Goal: Task Accomplishment & Management: Manage account settings

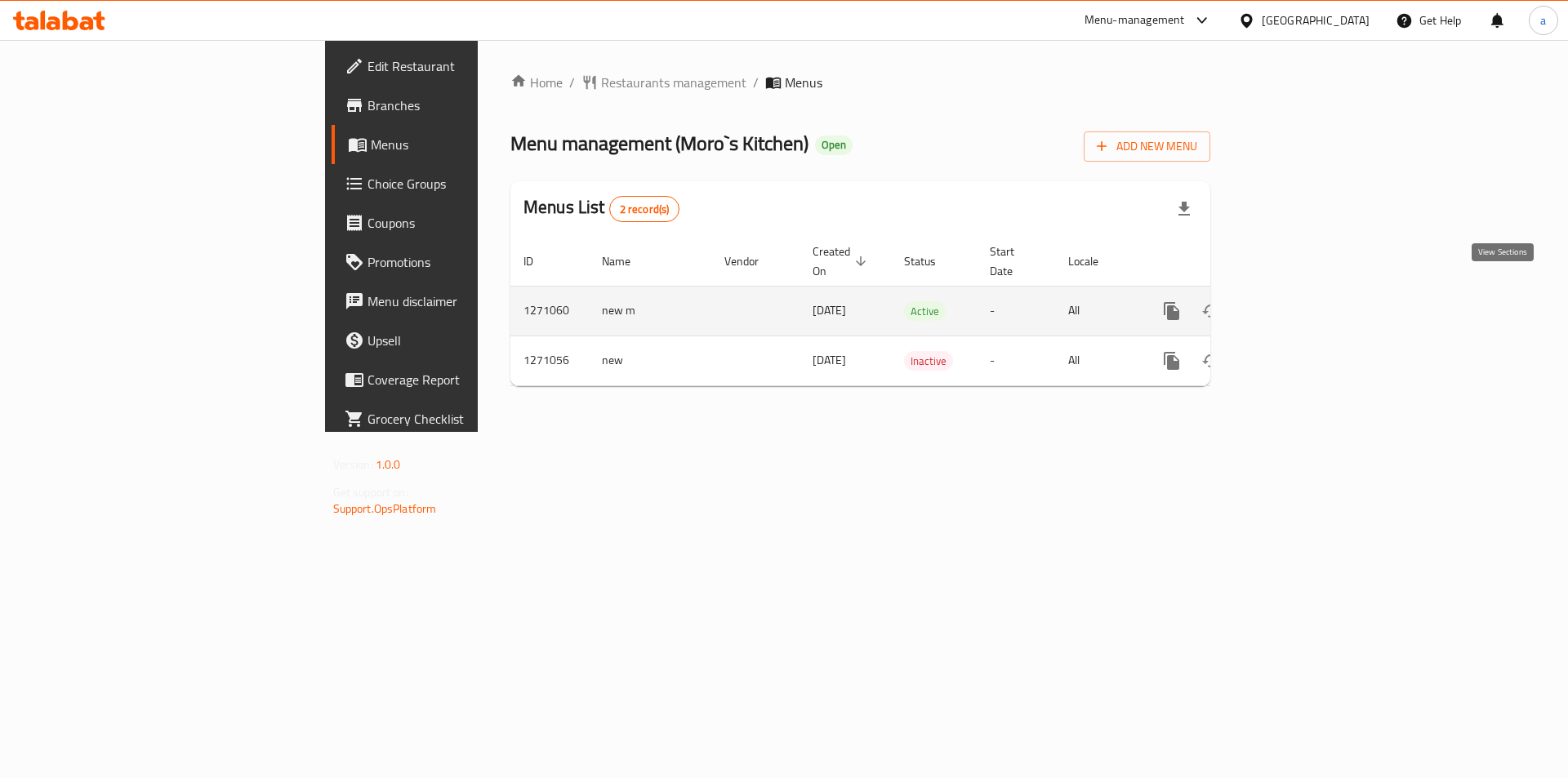
click at [1300, 302] on icon "enhanced table" at bounding box center [1290, 312] width 20 height 20
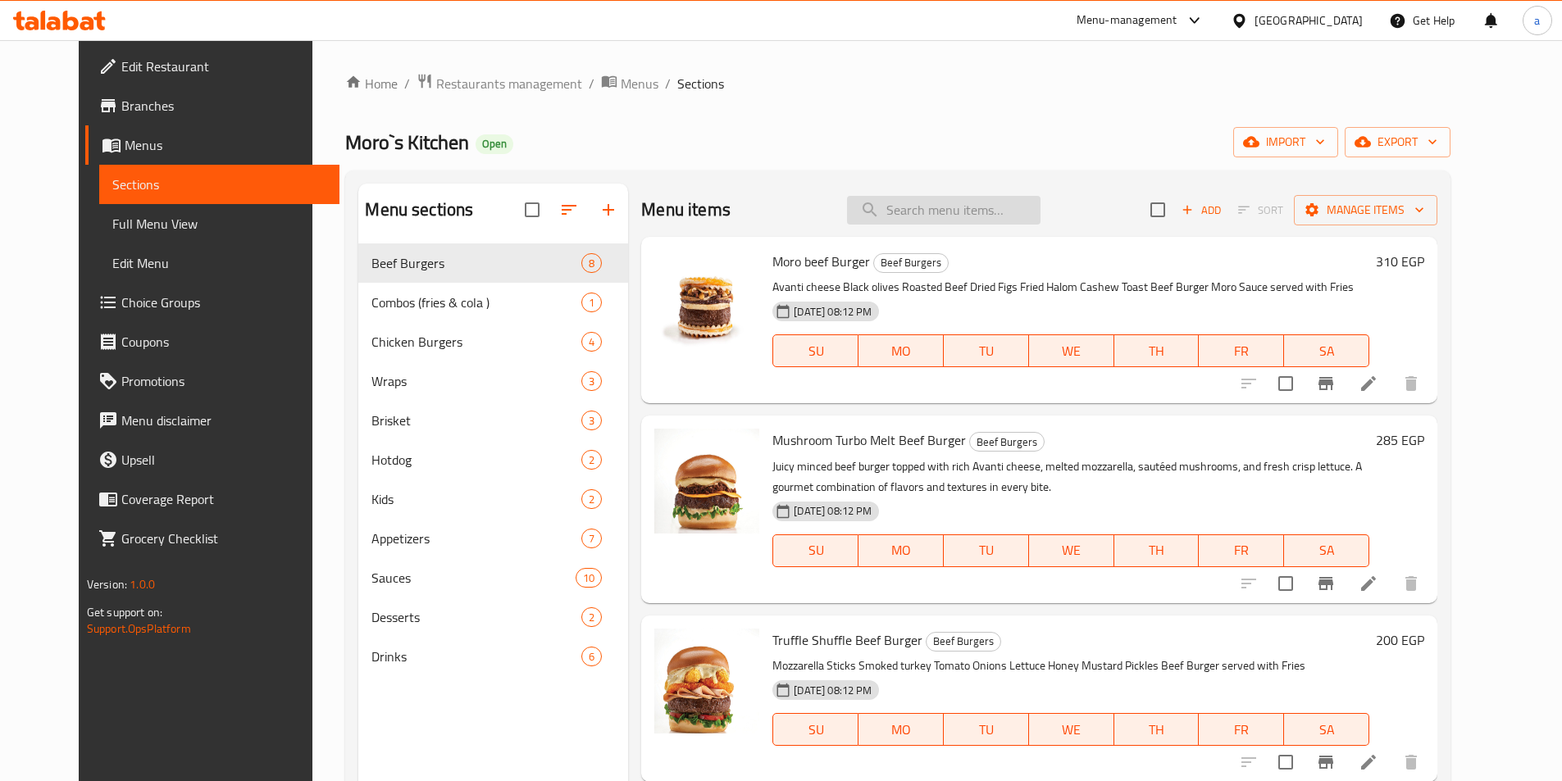
click at [963, 203] on input "search" at bounding box center [944, 210] width 194 height 29
paste input "Mexican Rice"
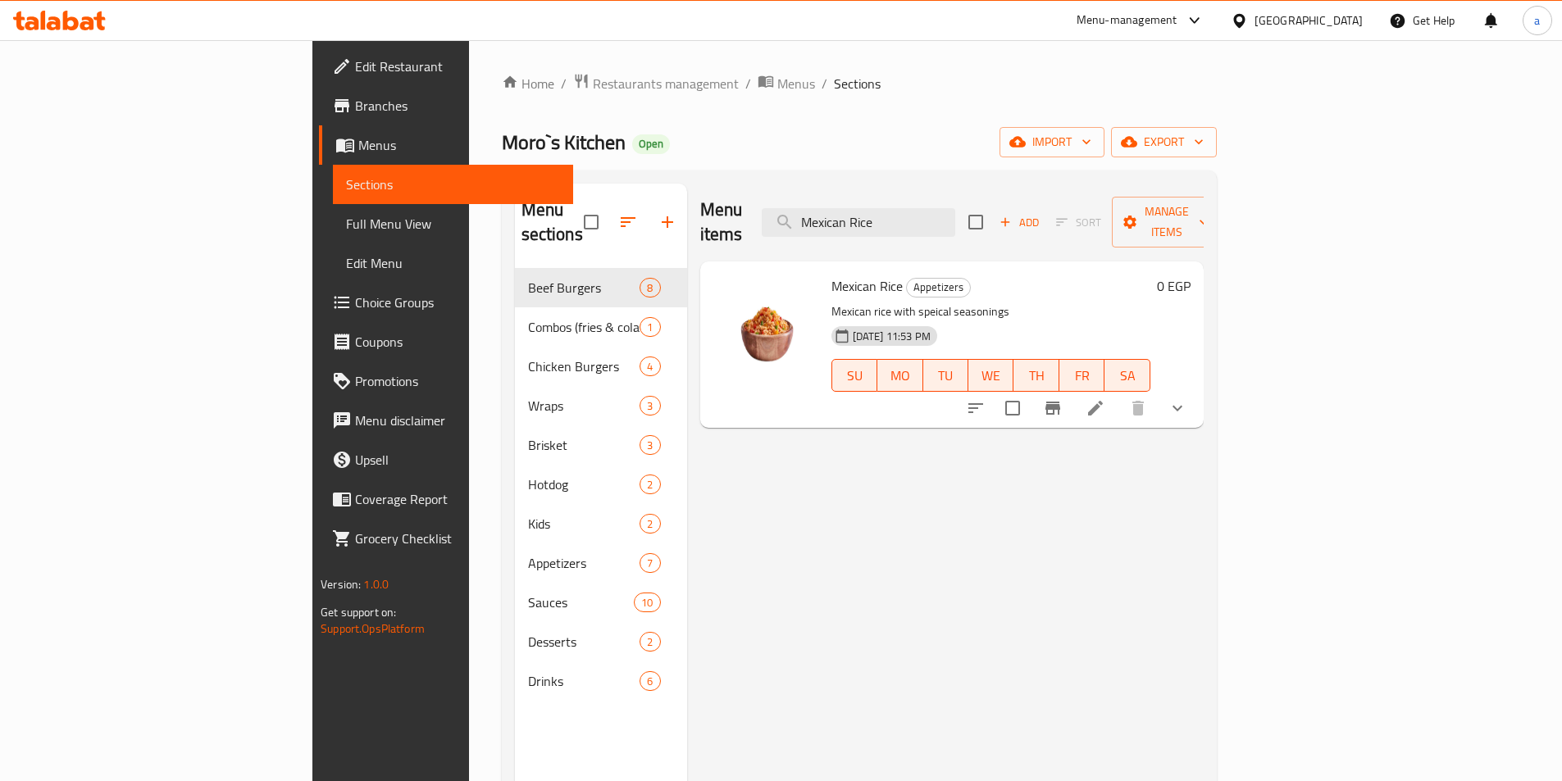
type input "Mexican Rice"
click at [1118, 394] on li at bounding box center [1096, 409] width 46 height 30
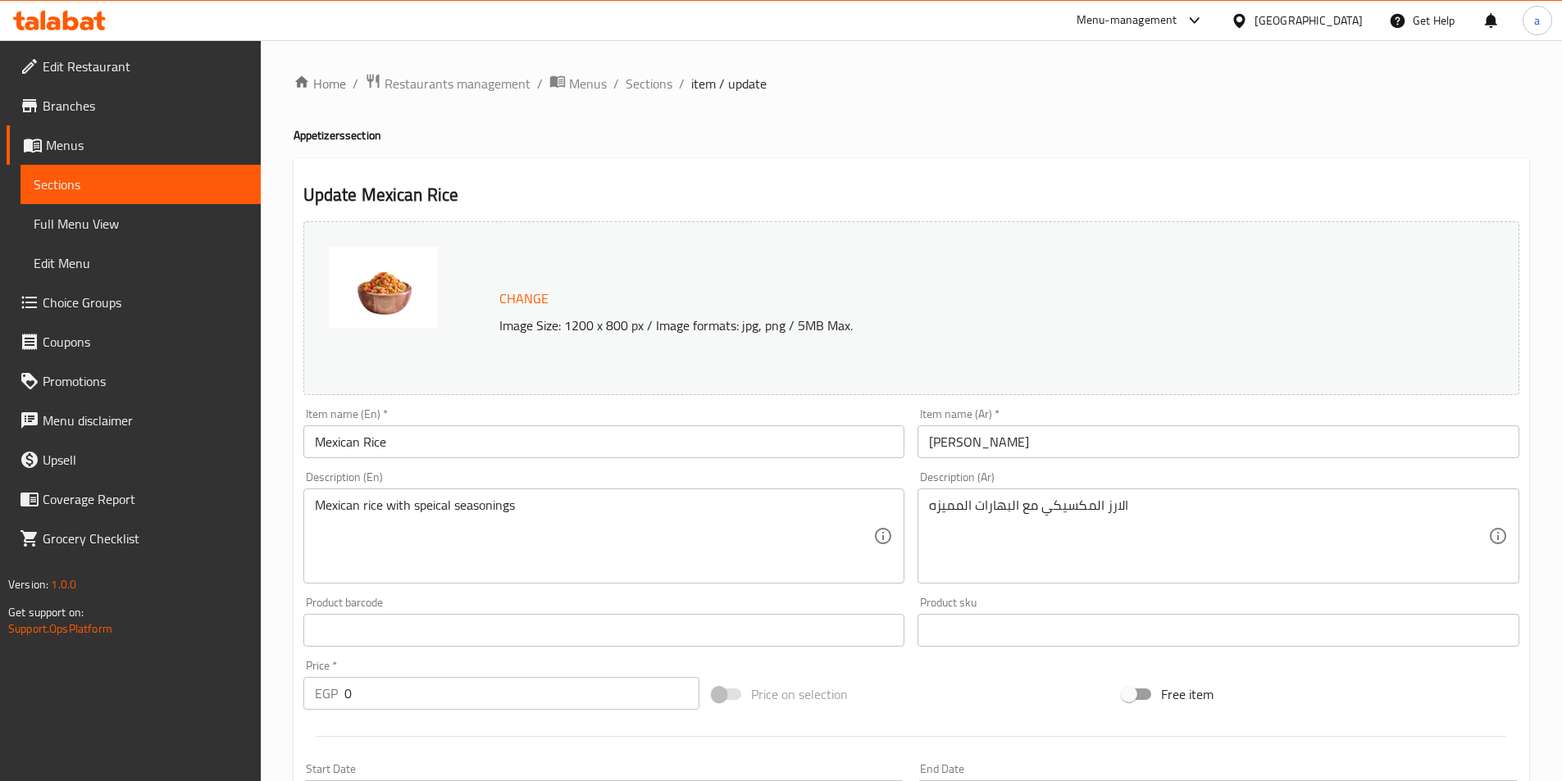
drag, startPoint x: 193, startPoint y: 181, endPoint x: 285, endPoint y: 197, distance: 93.1
click at [193, 181] on span "Sections" at bounding box center [141, 185] width 214 height 20
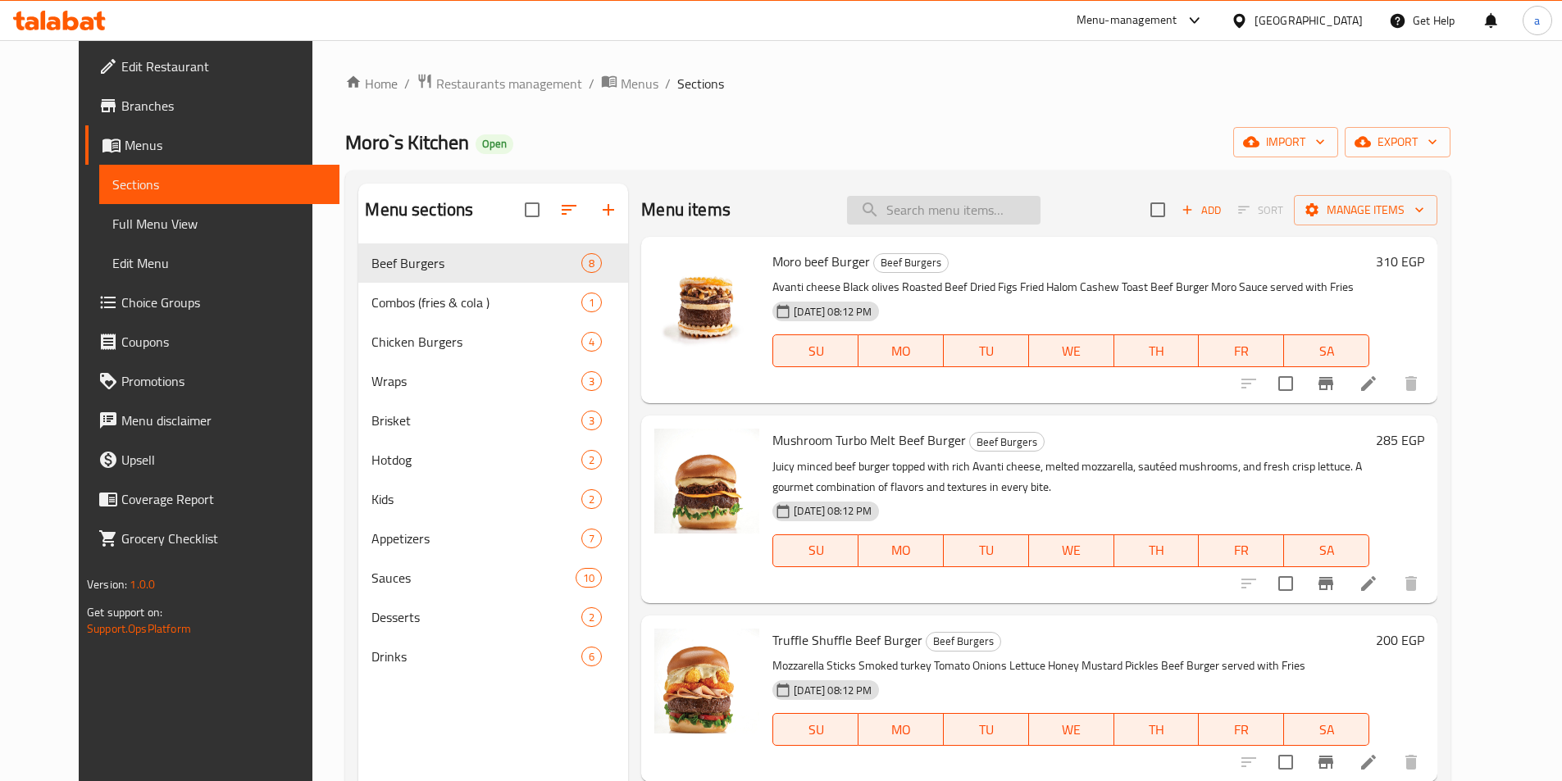
click at [931, 217] on input "search" at bounding box center [944, 210] width 194 height 29
paste input "Mun Mun Burger Kids Meal"
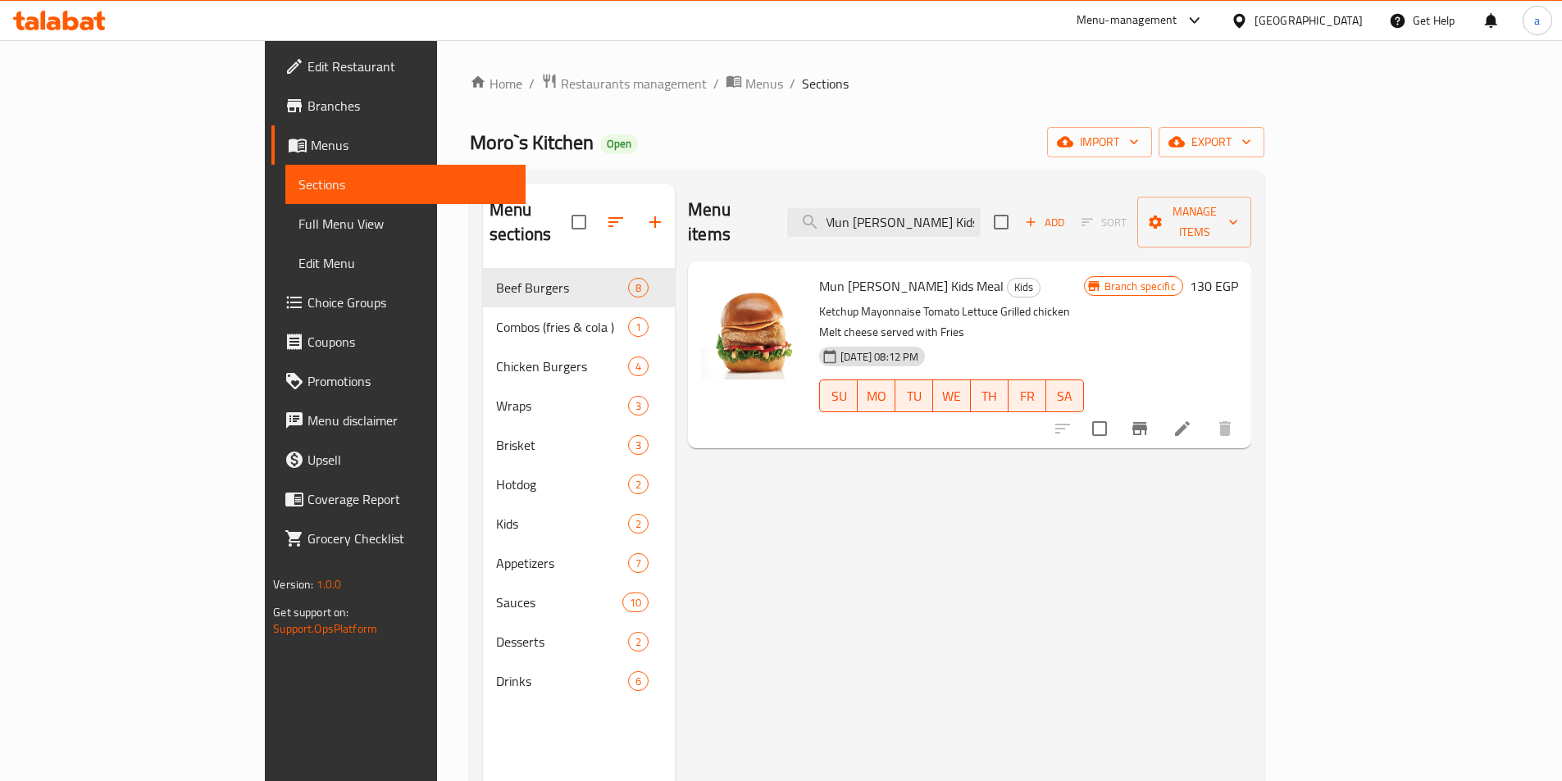
type input "Mun Mun Burger Kids Meal"
click at [1192, 419] on icon at bounding box center [1183, 429] width 20 height 20
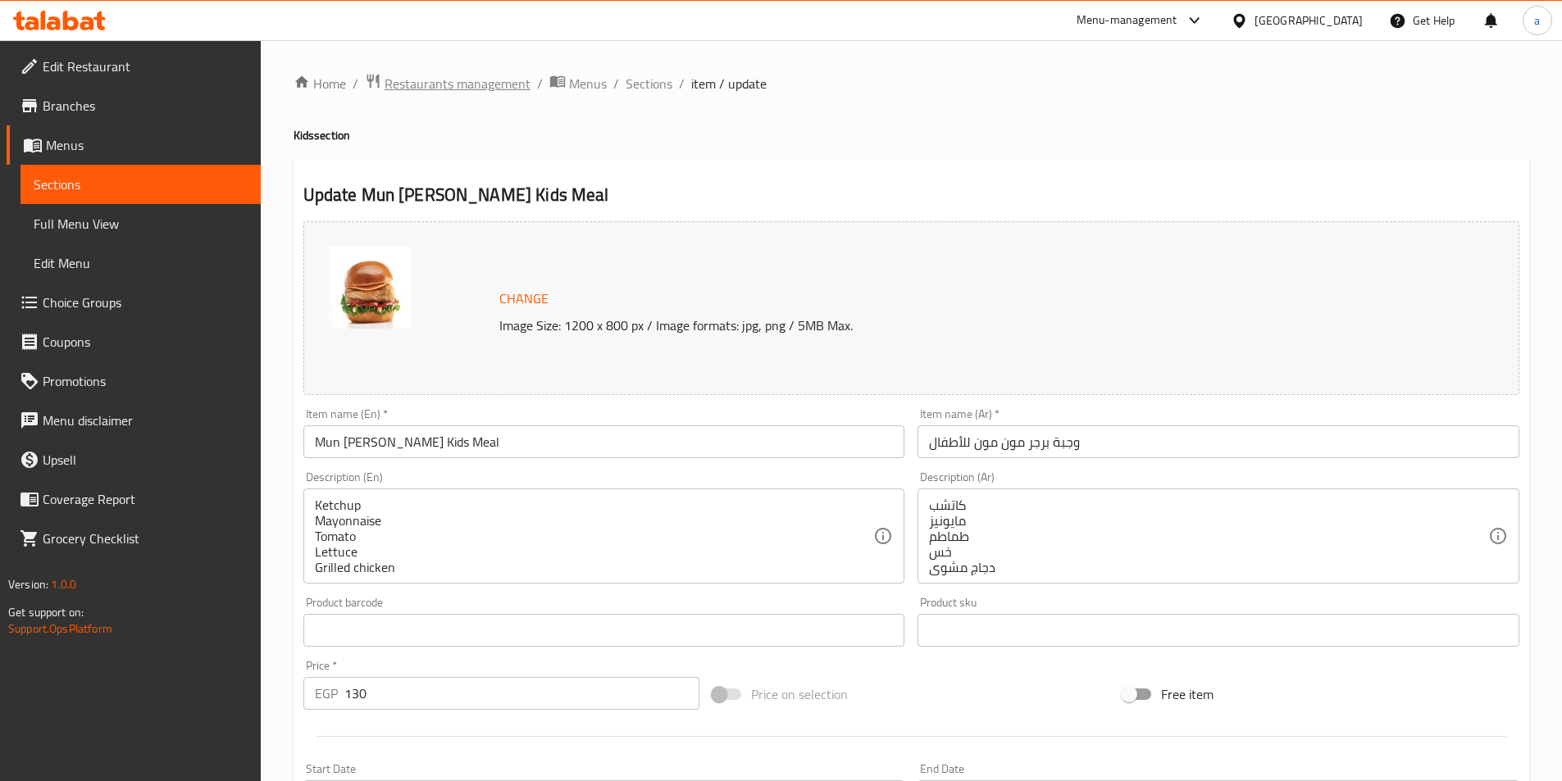
click at [480, 88] on span "Restaurants management" at bounding box center [458, 84] width 146 height 20
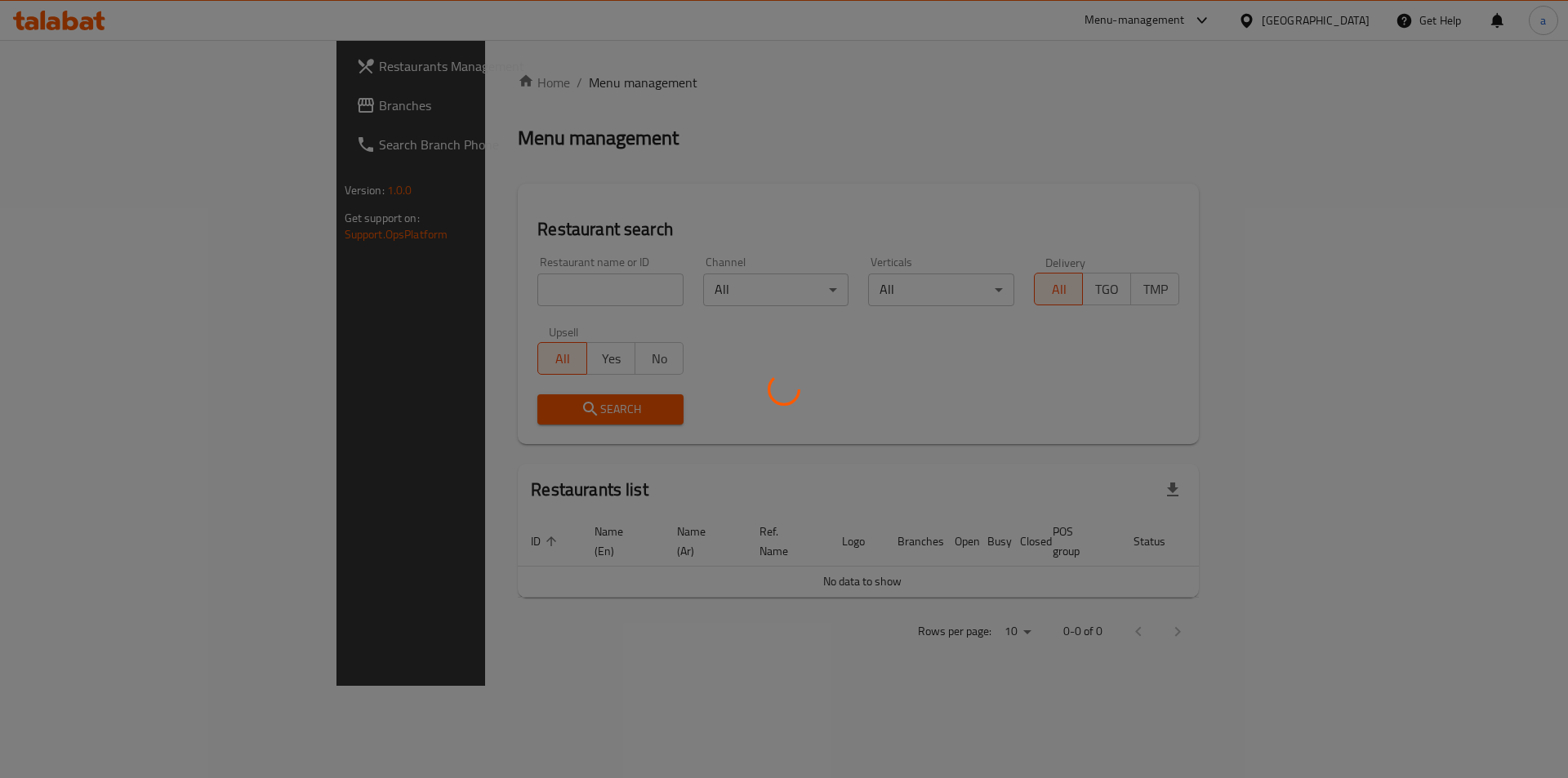
click at [155, 109] on div at bounding box center [784, 389] width 1568 height 778
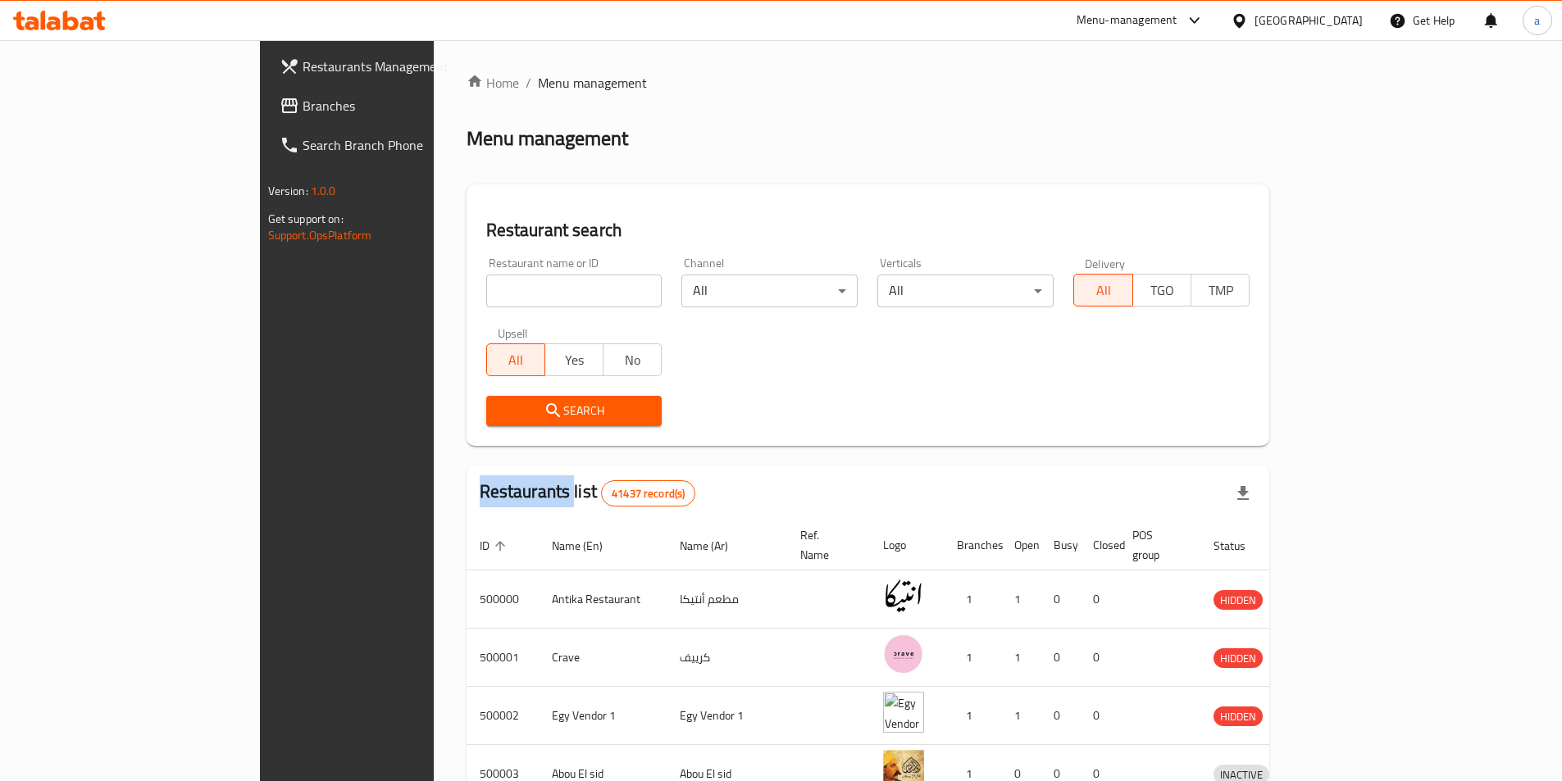
click at [156, 109] on div at bounding box center [781, 390] width 1562 height 781
click at [303, 109] on span "Branches" at bounding box center [405, 106] width 205 height 20
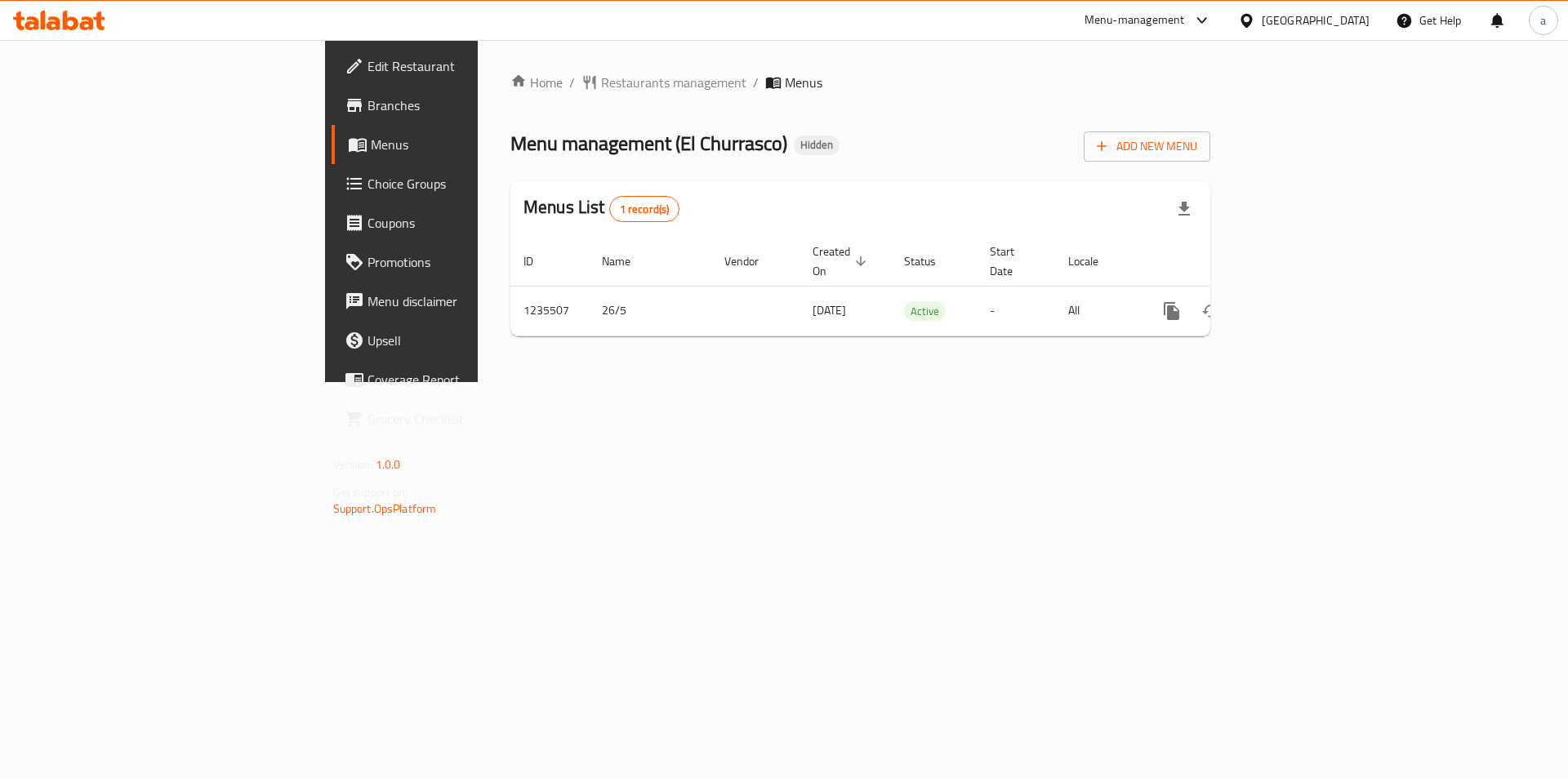
click at [368, 175] on span "Choice Groups" at bounding box center [470, 184] width 206 height 20
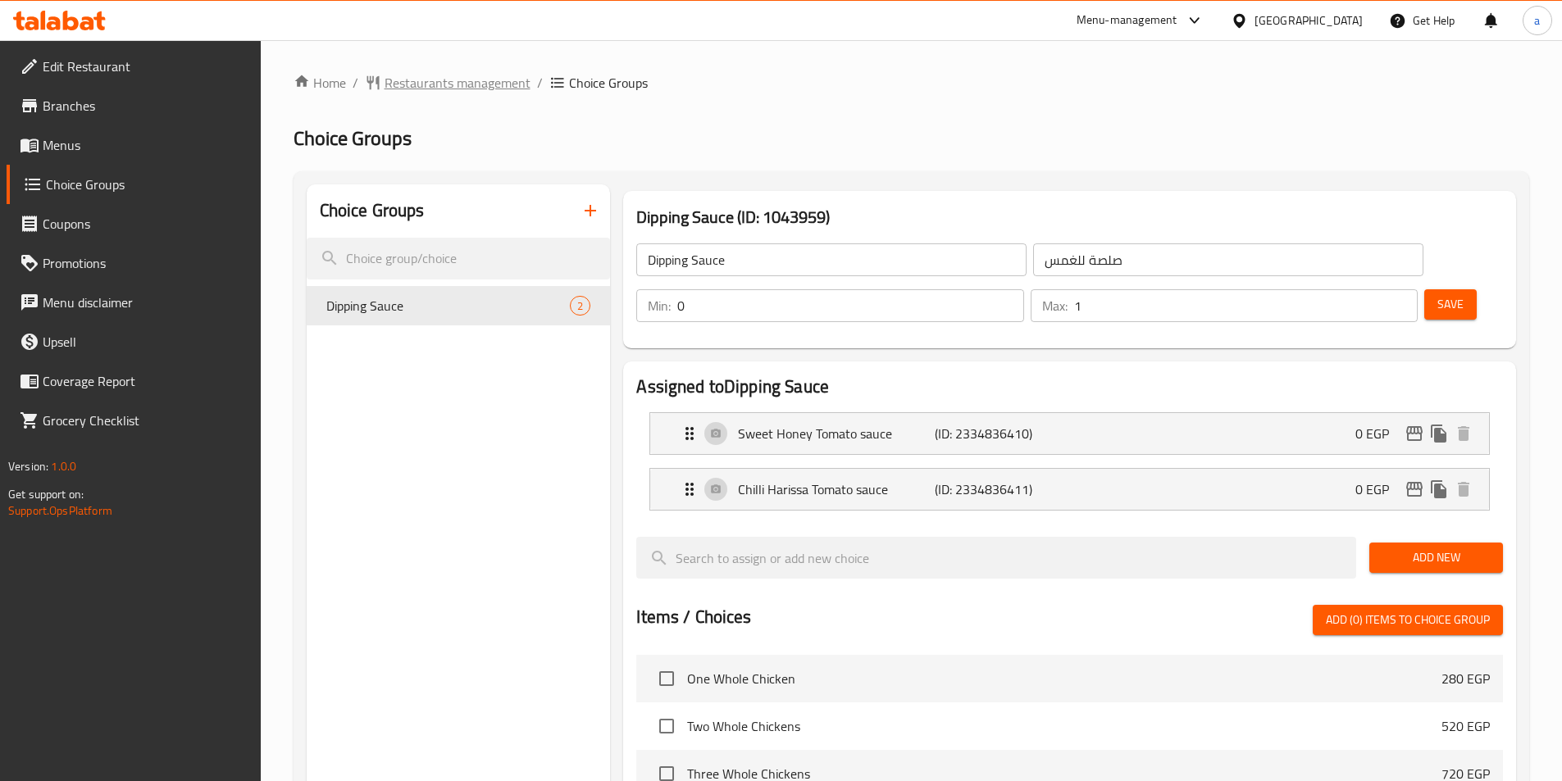
click at [424, 73] on span "Restaurants management" at bounding box center [458, 83] width 146 height 20
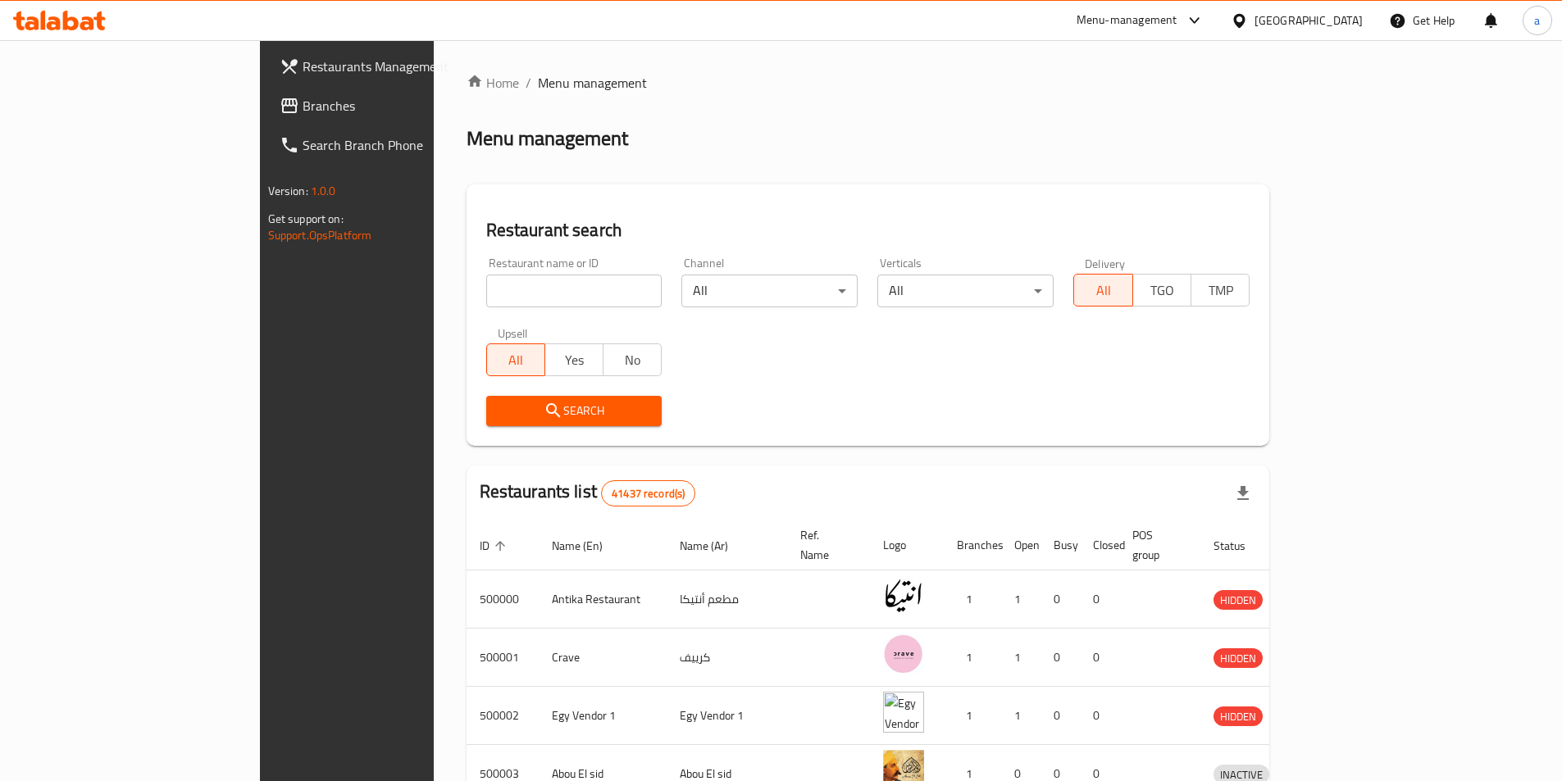
click at [102, 114] on div at bounding box center [781, 390] width 1562 height 781
click at [303, 114] on span "Branches" at bounding box center [405, 106] width 205 height 20
